Goal: Information Seeking & Learning: Learn about a topic

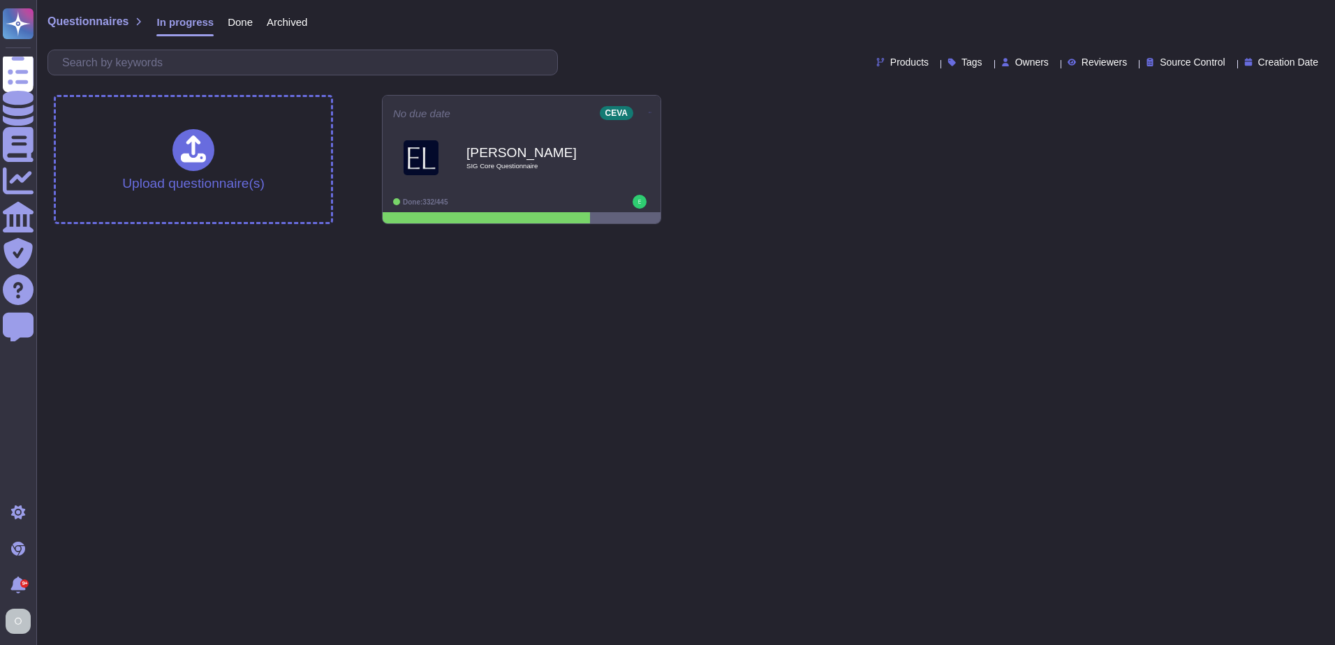
click at [246, 24] on span "Done" at bounding box center [240, 22] width 25 height 10
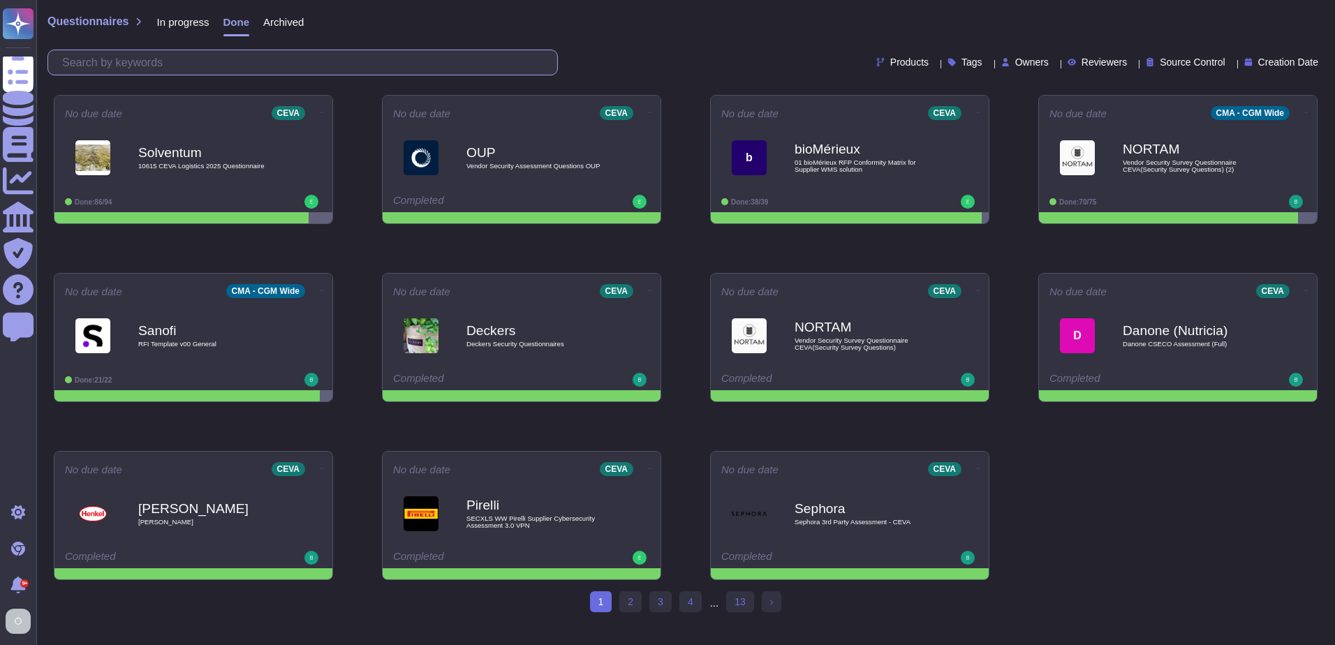
click at [237, 56] on input "text" at bounding box center [306, 62] width 502 height 24
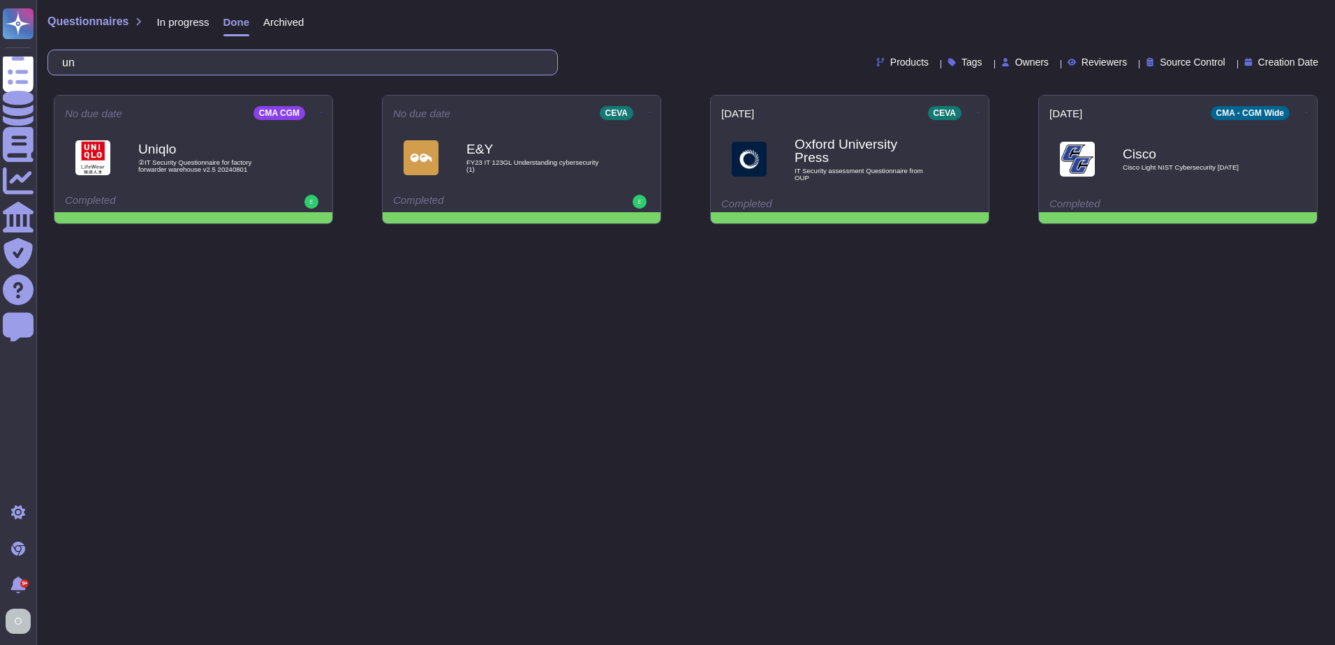
type input "u"
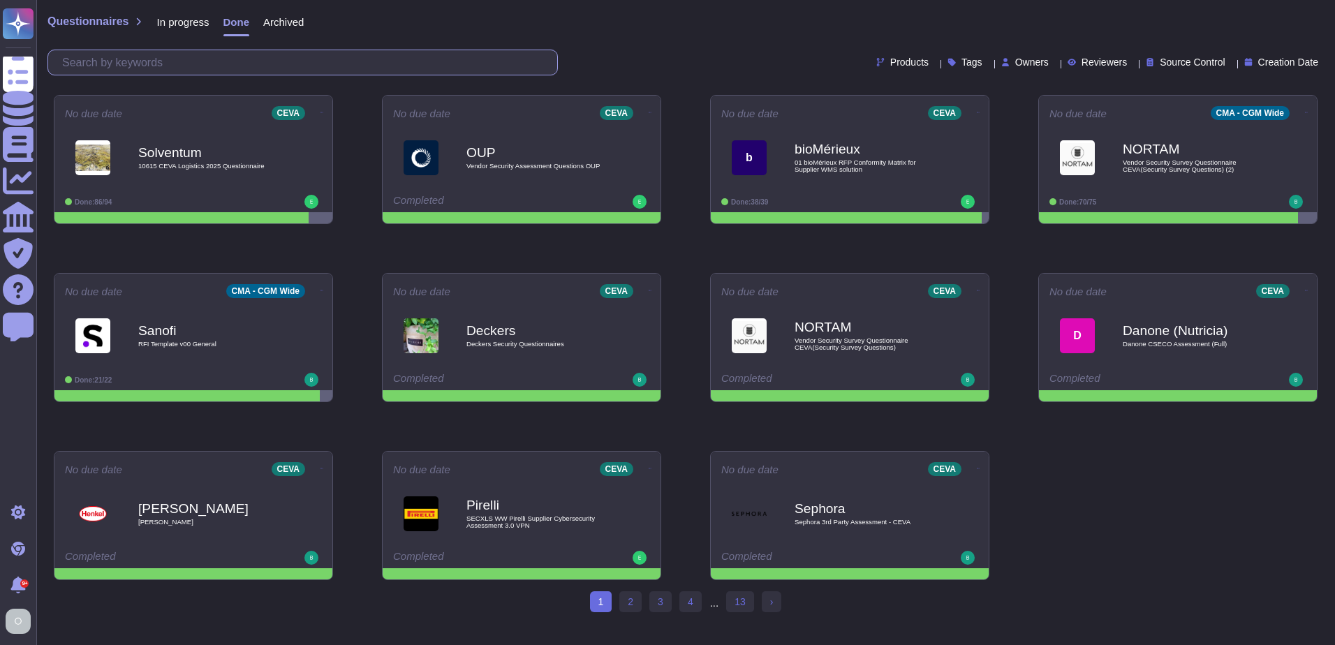
paste input "UNILEVER"
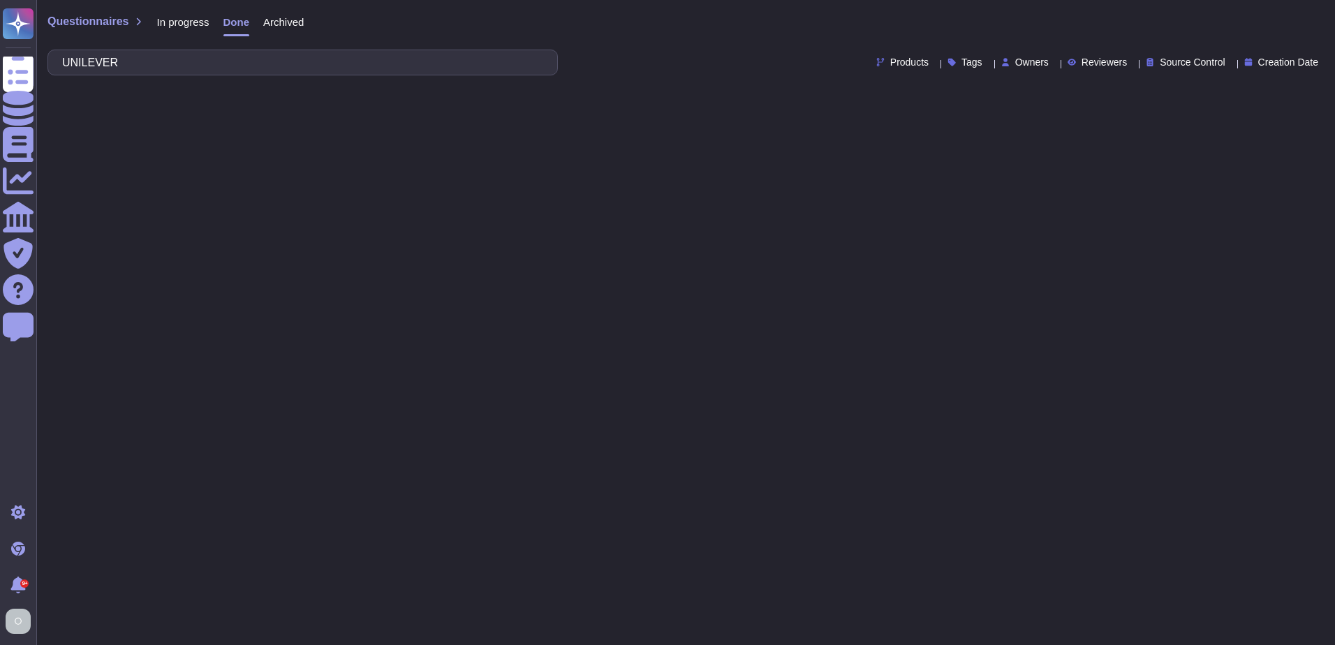
type input "UNILEVER"
click at [272, 20] on span "Archived" at bounding box center [283, 22] width 41 height 10
click at [92, 27] on span "Questionnaires" at bounding box center [87, 21] width 81 height 11
click at [187, 24] on span "In progress" at bounding box center [182, 22] width 52 height 10
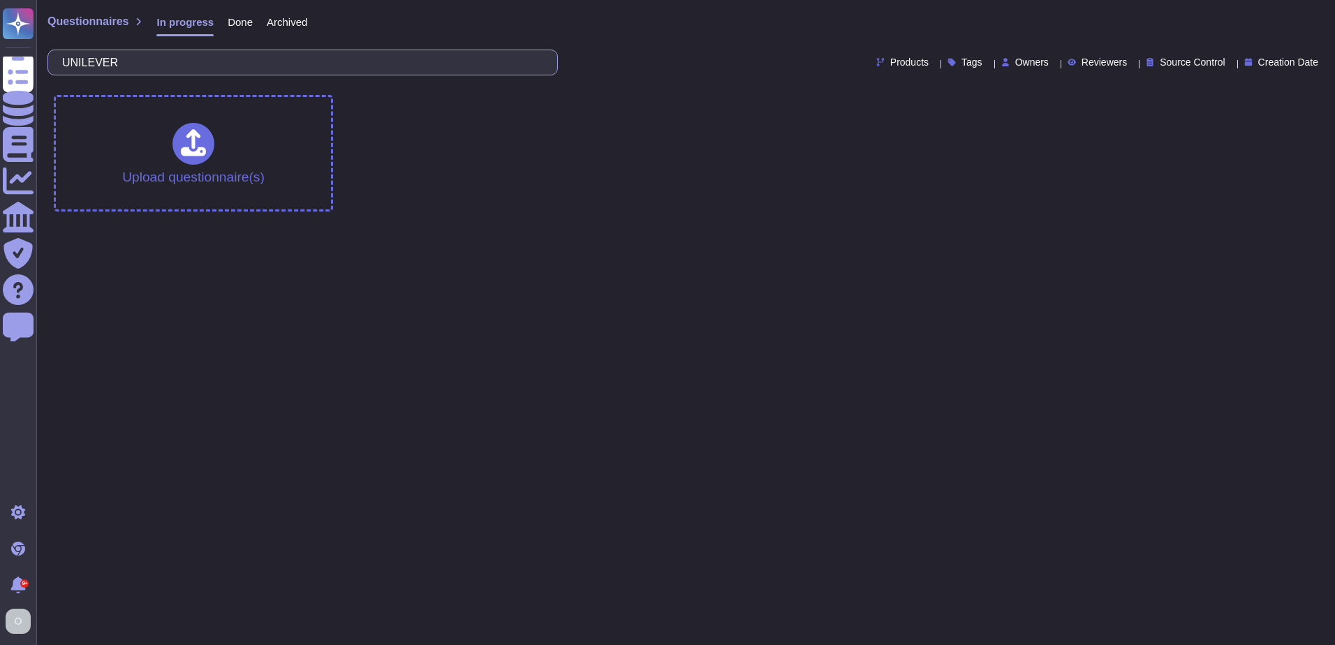
drag, startPoint x: 134, startPoint y: 60, endPoint x: 61, endPoint y: 64, distance: 73.5
click at [61, 64] on div "UNILEVER" at bounding box center [302, 63] width 511 height 26
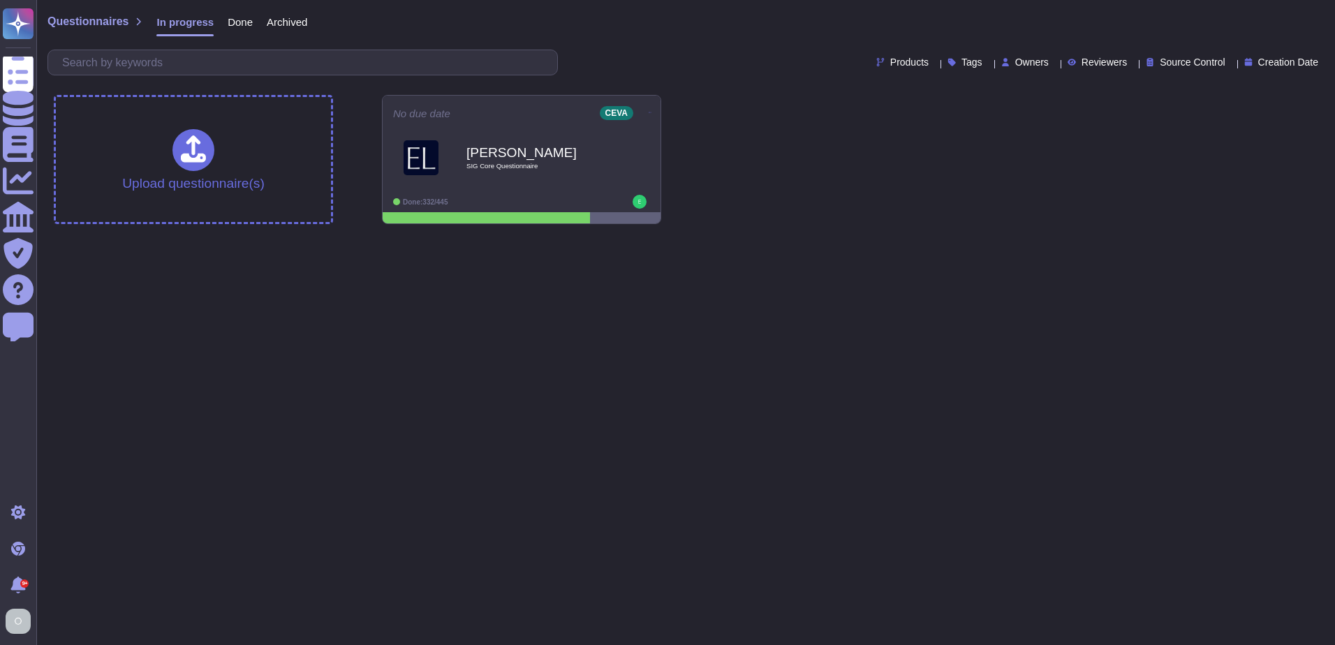
click at [233, 20] on span "Done" at bounding box center [240, 22] width 25 height 10
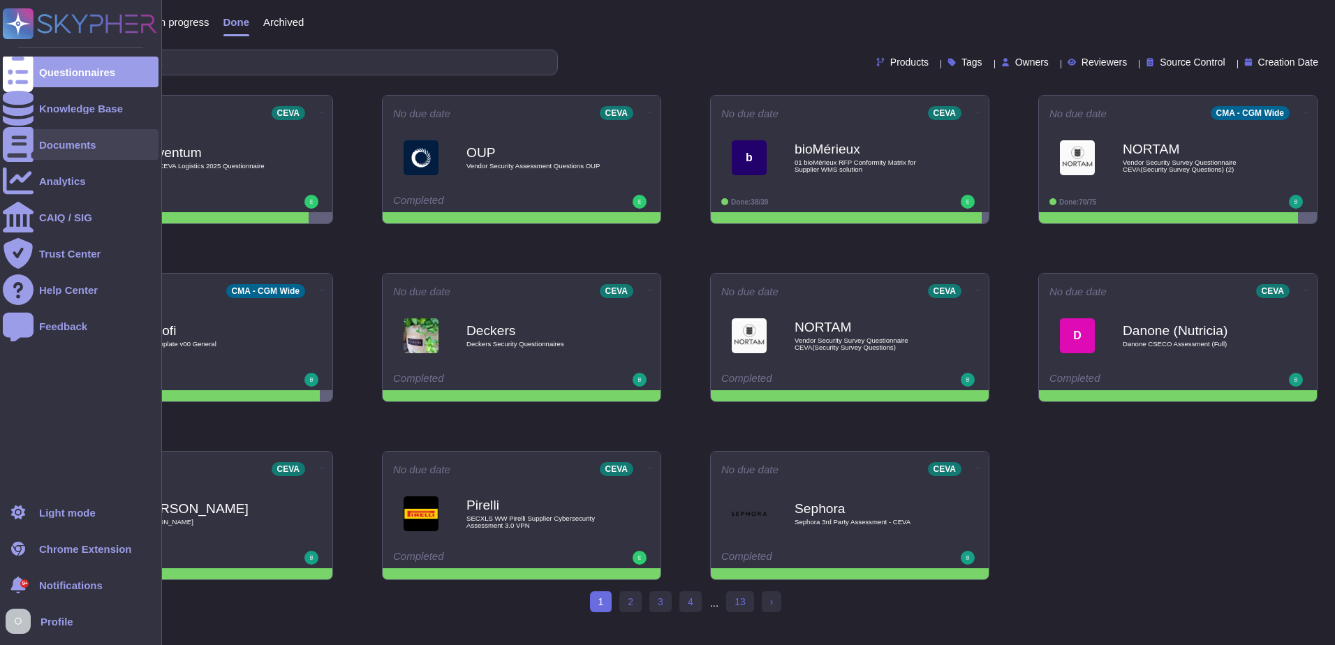
click at [57, 140] on div "Documents" at bounding box center [67, 145] width 57 height 10
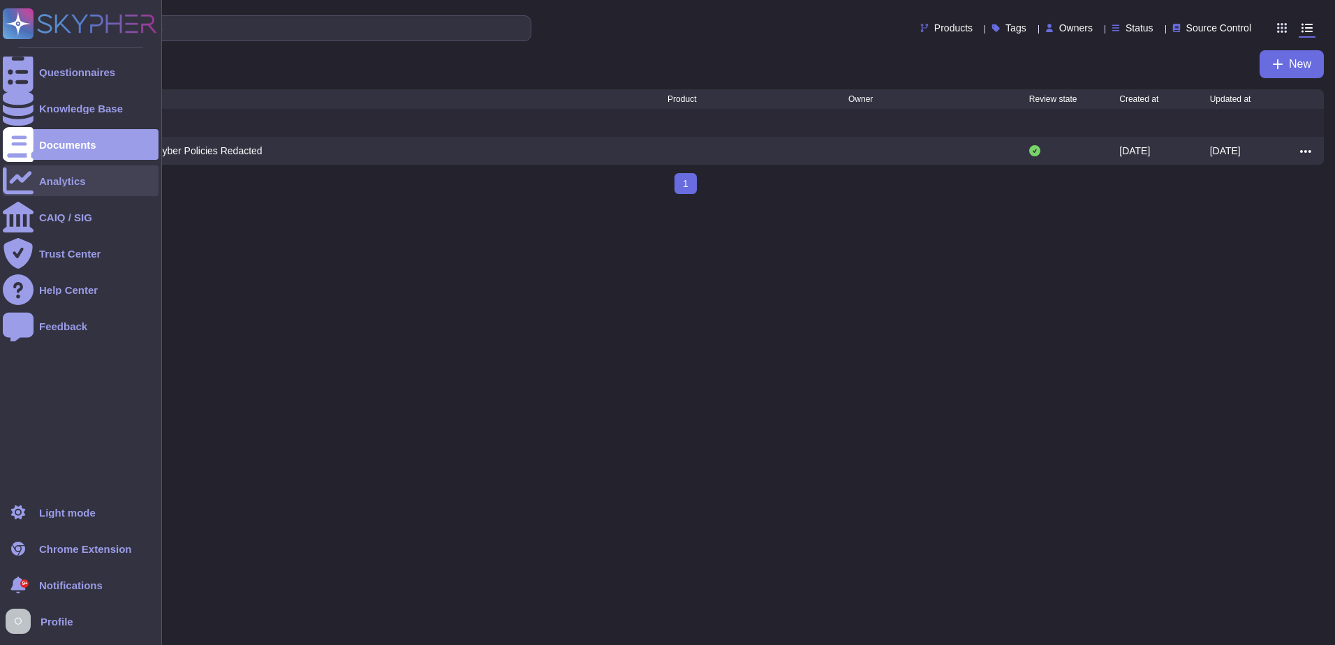
click at [54, 179] on div "Analytics" at bounding box center [62, 181] width 47 height 10
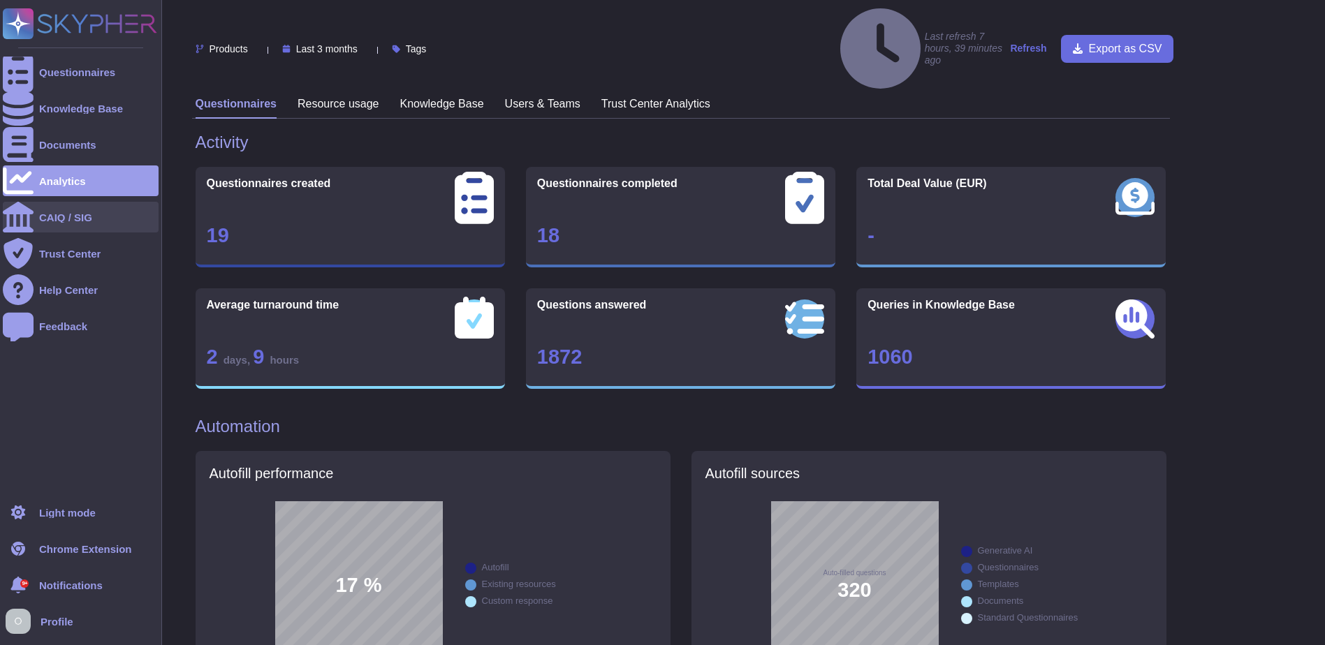
click at [43, 214] on div "CAIQ / SIG" at bounding box center [65, 217] width 53 height 10
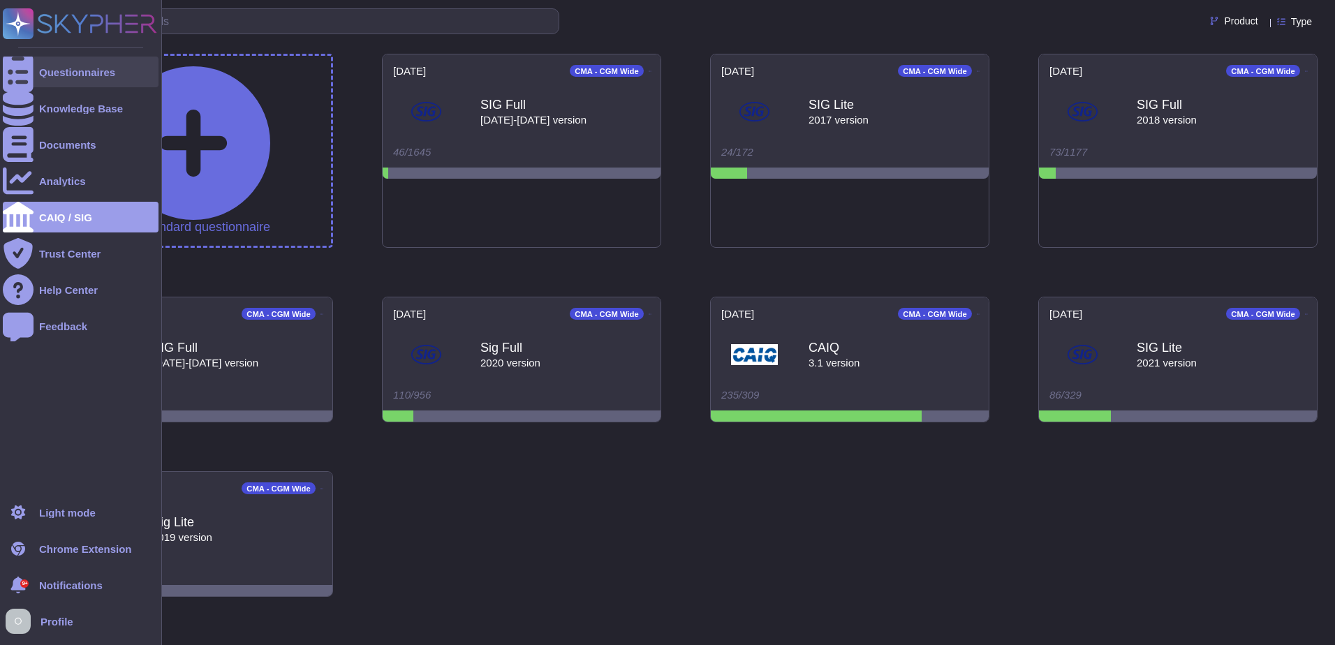
click at [55, 65] on div "Questionnaires" at bounding box center [81, 72] width 156 height 31
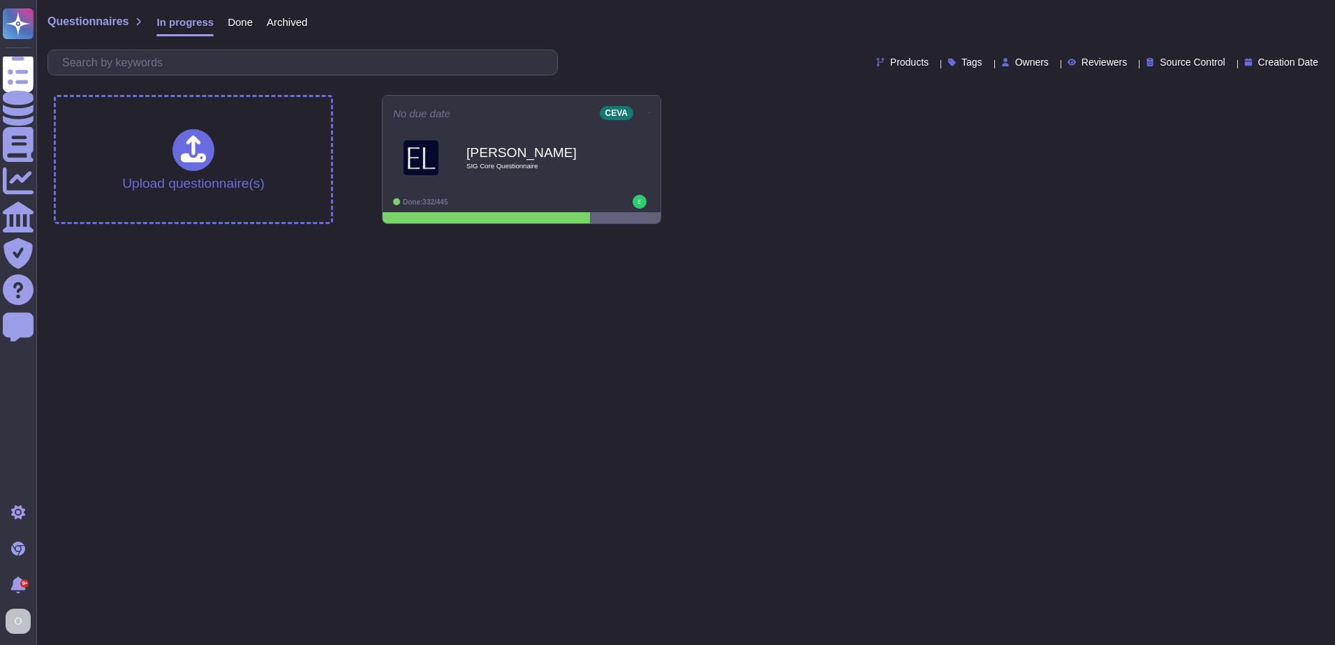
click at [105, 18] on span "Questionnaires" at bounding box center [87, 21] width 81 height 11
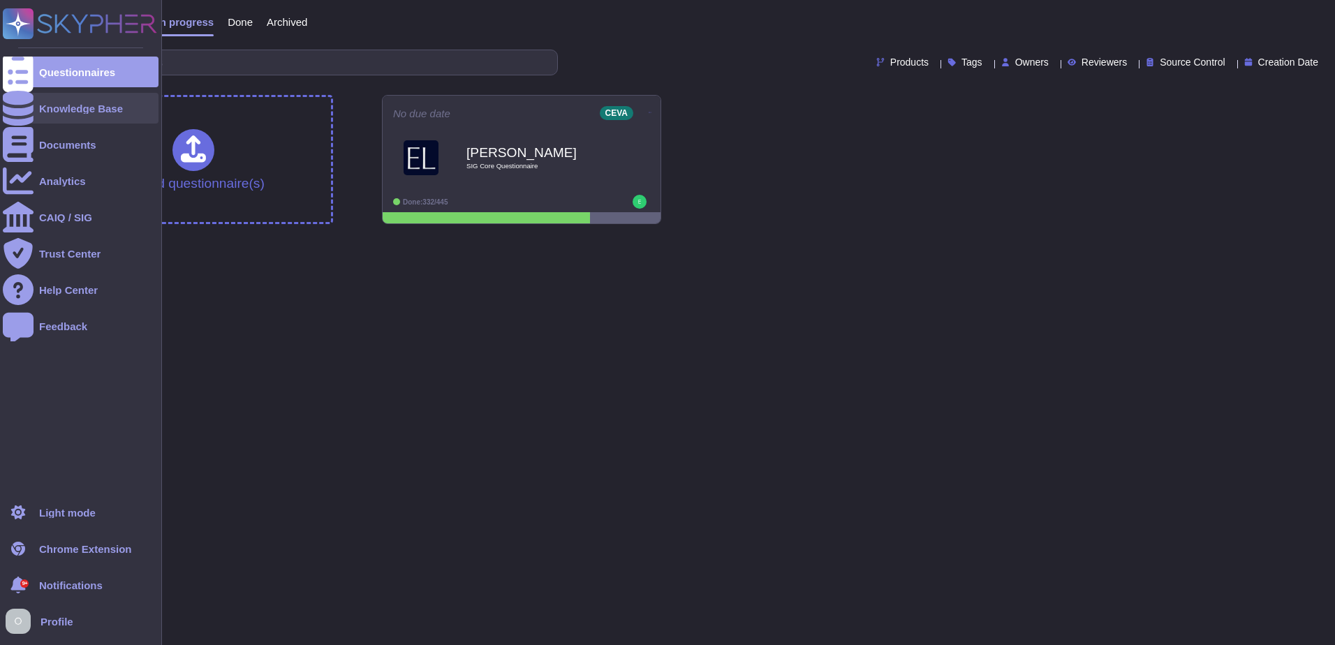
click at [21, 106] on icon at bounding box center [18, 108] width 31 height 35
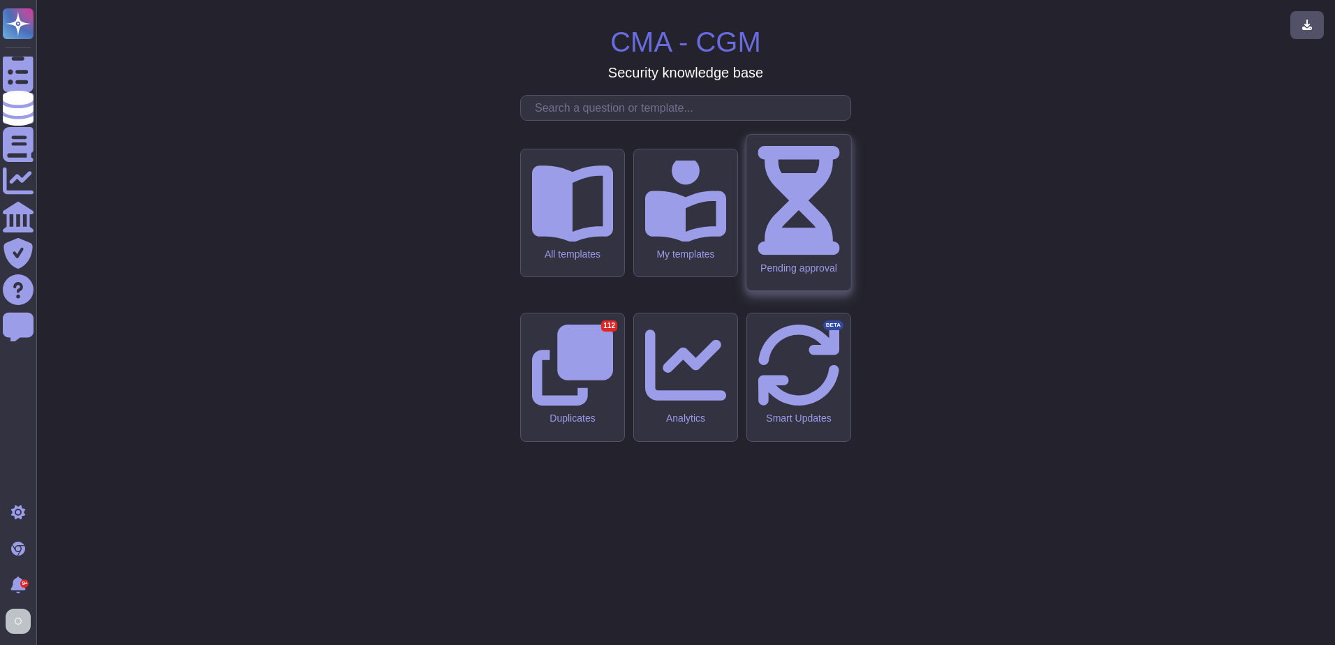
click at [779, 277] on div "Pending approval" at bounding box center [799, 213] width 104 height 156
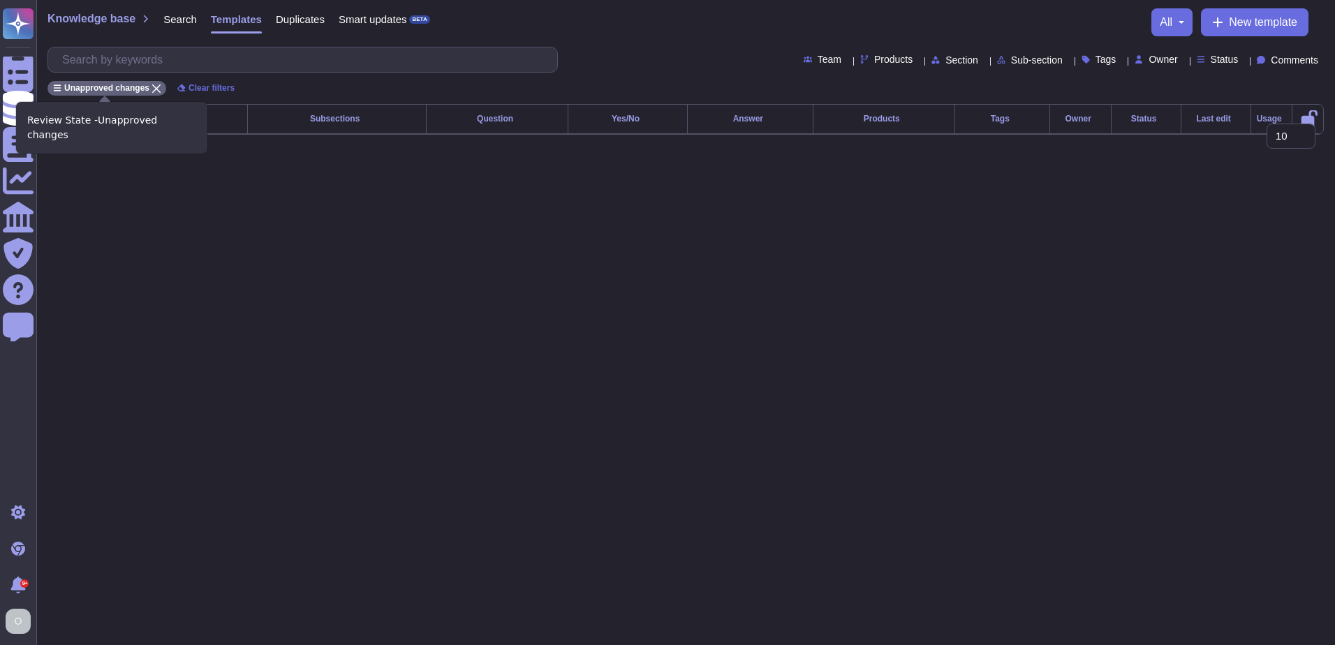
click at [152, 85] on icon at bounding box center [156, 89] width 8 height 8
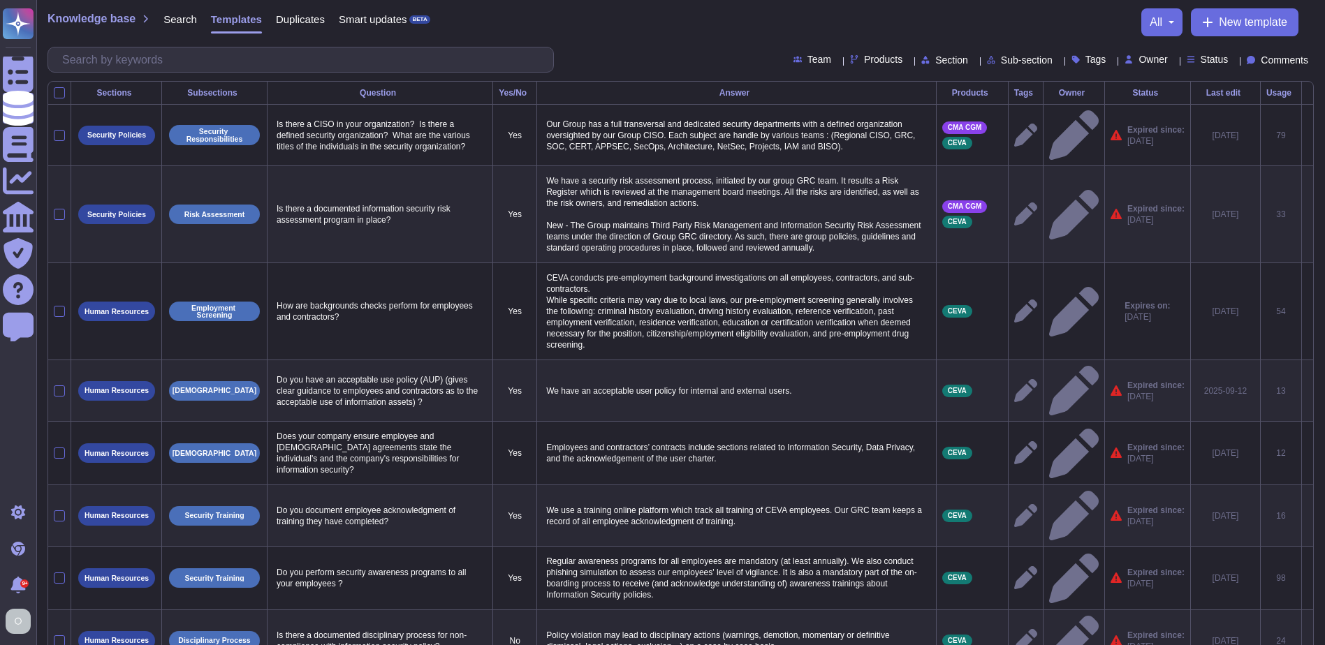
click at [374, 21] on span "Smart updates" at bounding box center [373, 19] width 68 height 10
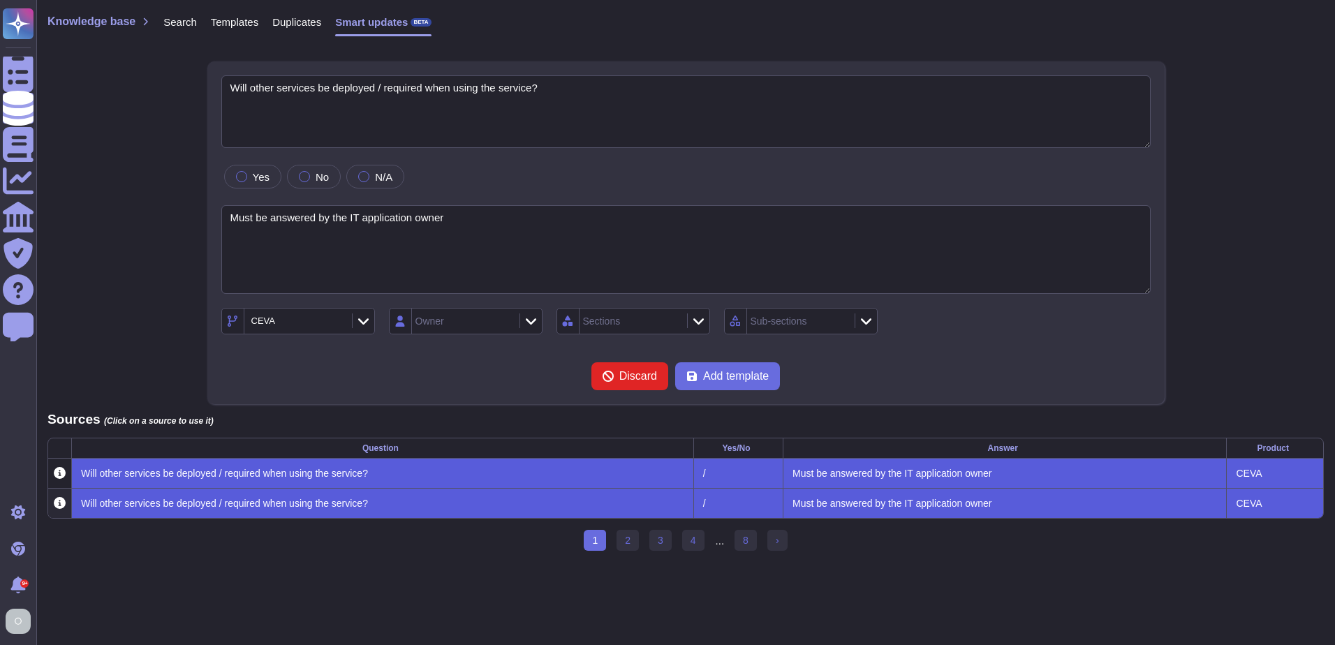
type textarea "Will other services be deployed / required when using the service?"
type textarea "Must be answered by the IT application owner"
click at [225, 25] on span "Templates" at bounding box center [234, 22] width 47 height 10
